Goal: Task Accomplishment & Management: Use online tool/utility

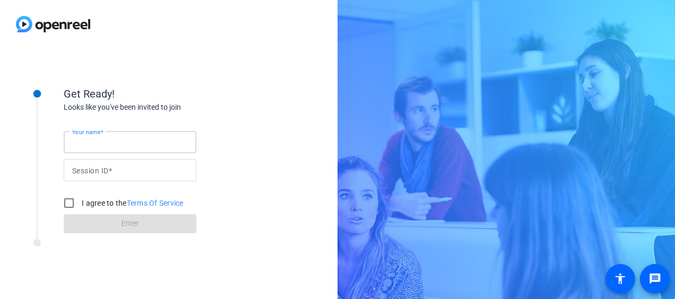
click at [152, 142] on input "Your name" at bounding box center [130, 142] width 116 height 13
type input "[PERSON_NAME] Go"
drag, startPoint x: 104, startPoint y: 172, endPoint x: 46, endPoint y: 171, distance: 57.9
click at [47, 171] on div "Get Ready! Looks like you've been invited to join Your name [PERSON_NAME] Go Se…" at bounding box center [143, 153] width 265 height 172
paste input
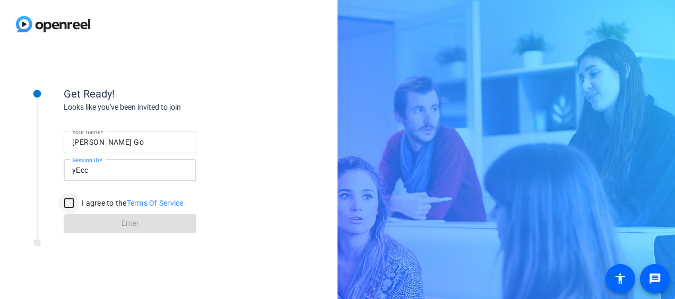
type input "yEcc"
click at [71, 203] on input "I agree to the Terms Of Service" at bounding box center [68, 203] width 21 height 21
checkbox input "true"
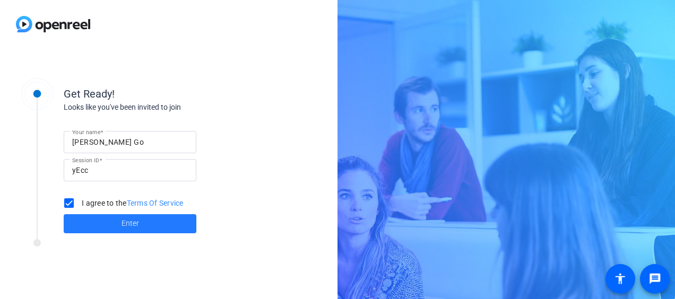
click at [124, 219] on span "Enter" at bounding box center [130, 223] width 18 height 11
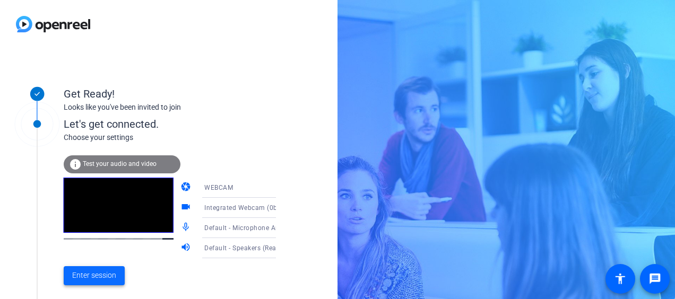
click at [95, 276] on span "Enter session" at bounding box center [94, 275] width 44 height 11
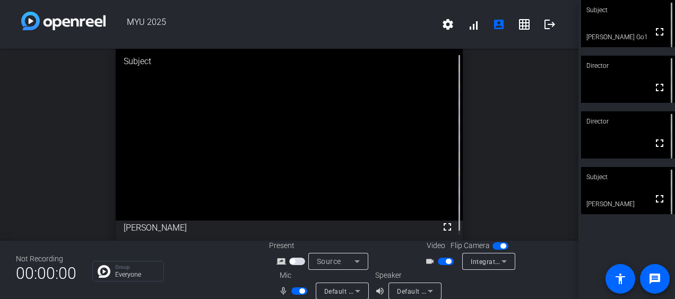
click at [295, 292] on span "button" at bounding box center [299, 291] width 16 height 7
click at [506, 157] on div "open_in_new Director fullscreen" at bounding box center [289, 145] width 578 height 192
click at [520, 112] on div "open_in_new Director fullscreen" at bounding box center [289, 145] width 578 height 192
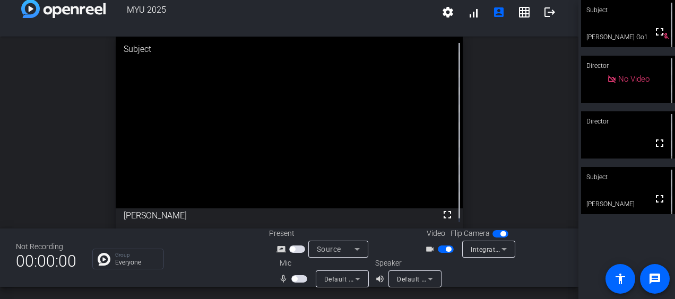
click at [516, 120] on div "open_in_new Subject fullscreen [PERSON_NAME]" at bounding box center [289, 133] width 578 height 192
click at [294, 278] on span "button" at bounding box center [294, 278] width 5 height 5
click at [299, 280] on span "button" at bounding box center [301, 278] width 5 height 5
click at [293, 279] on span "button" at bounding box center [294, 278] width 5 height 5
click at [299, 277] on span "button" at bounding box center [301, 278] width 5 height 5
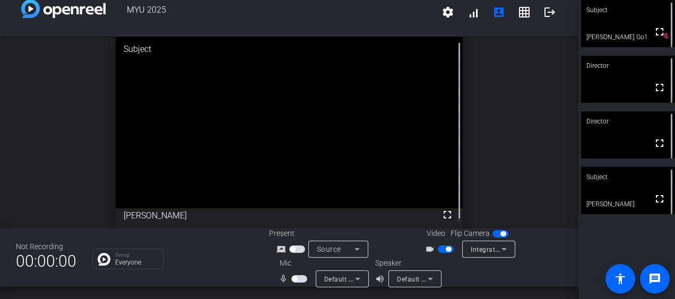
click at [297, 277] on span "button" at bounding box center [299, 278] width 16 height 7
click at [300, 278] on span "button" at bounding box center [301, 278] width 5 height 5
click at [515, 90] on div "open_in_new Director fullscreen" at bounding box center [289, 133] width 578 height 192
click at [295, 280] on span "button" at bounding box center [299, 278] width 16 height 7
